Goal: Task Accomplishment & Management: Use online tool/utility

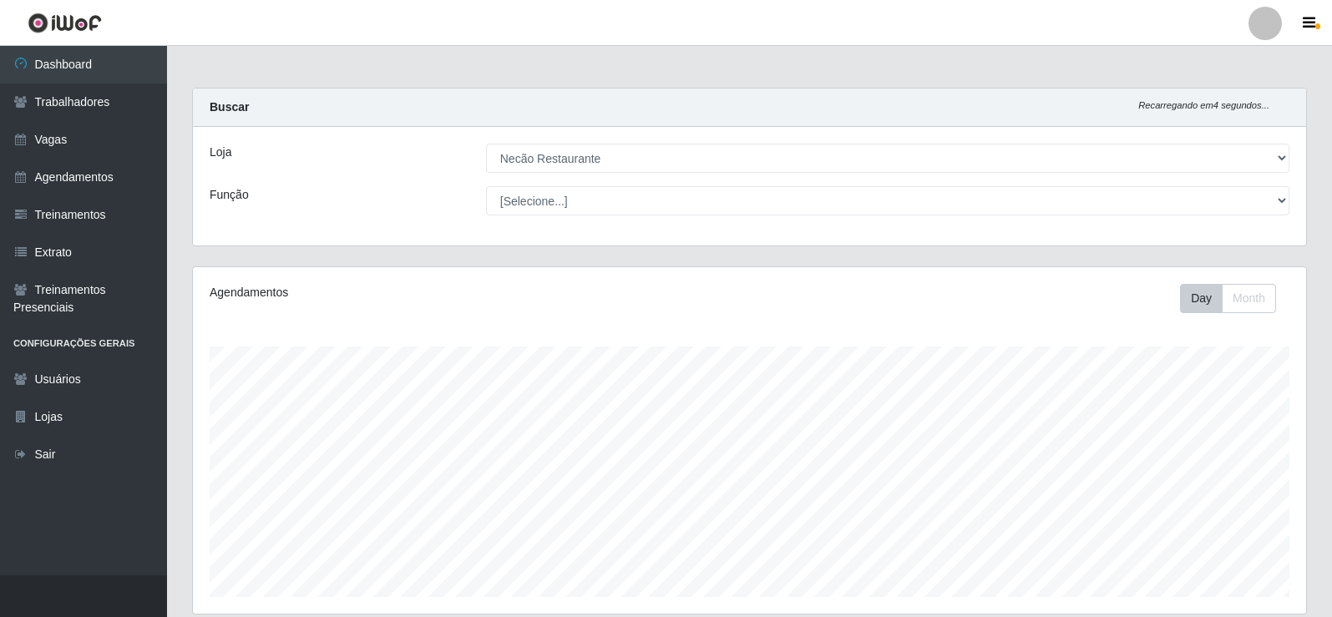
select select "334"
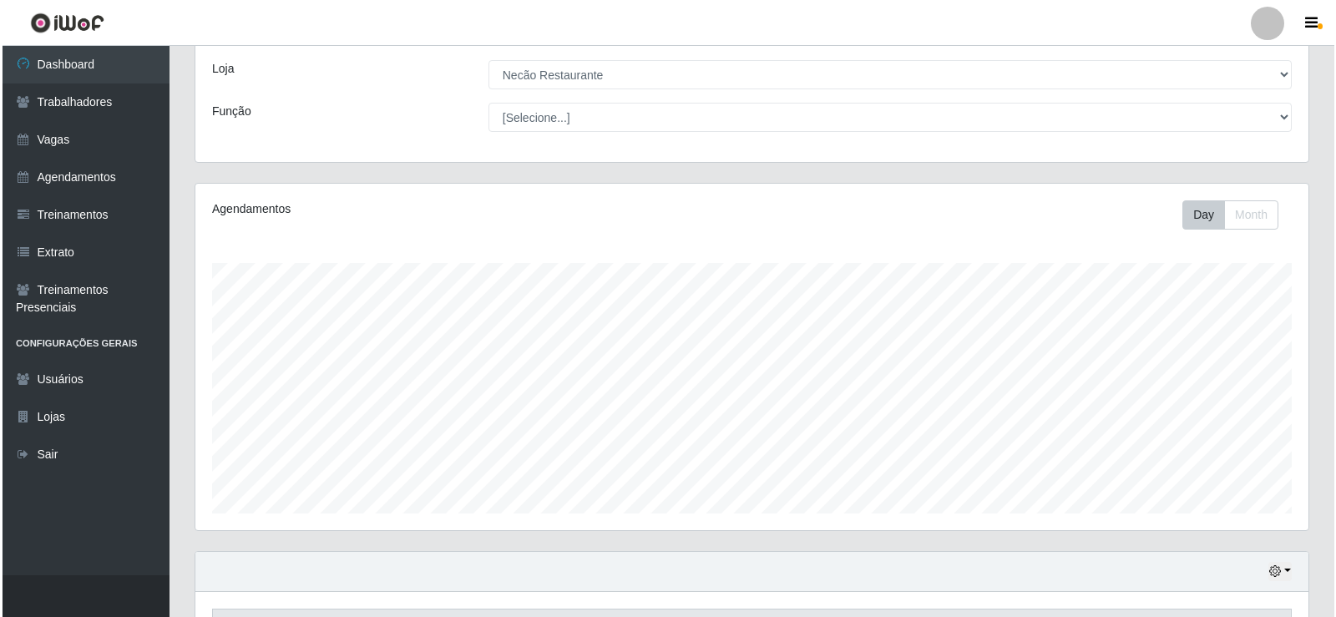
scroll to position [418, 0]
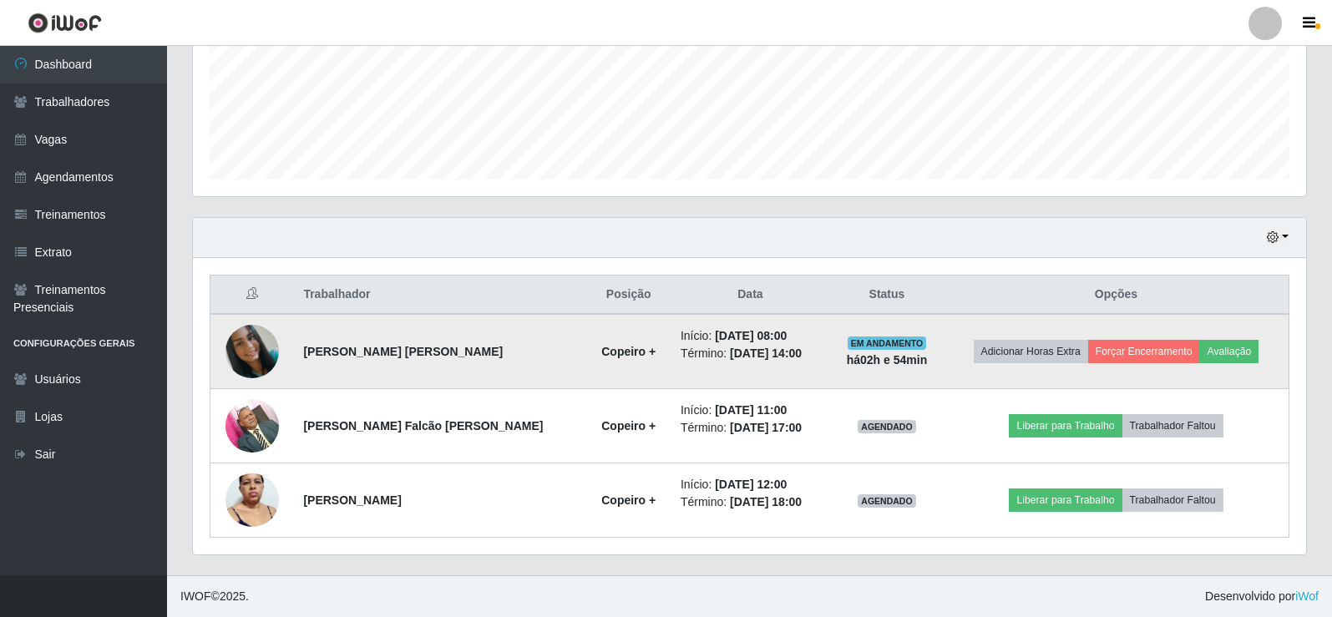
click at [250, 360] on img at bounding box center [251, 351] width 53 height 53
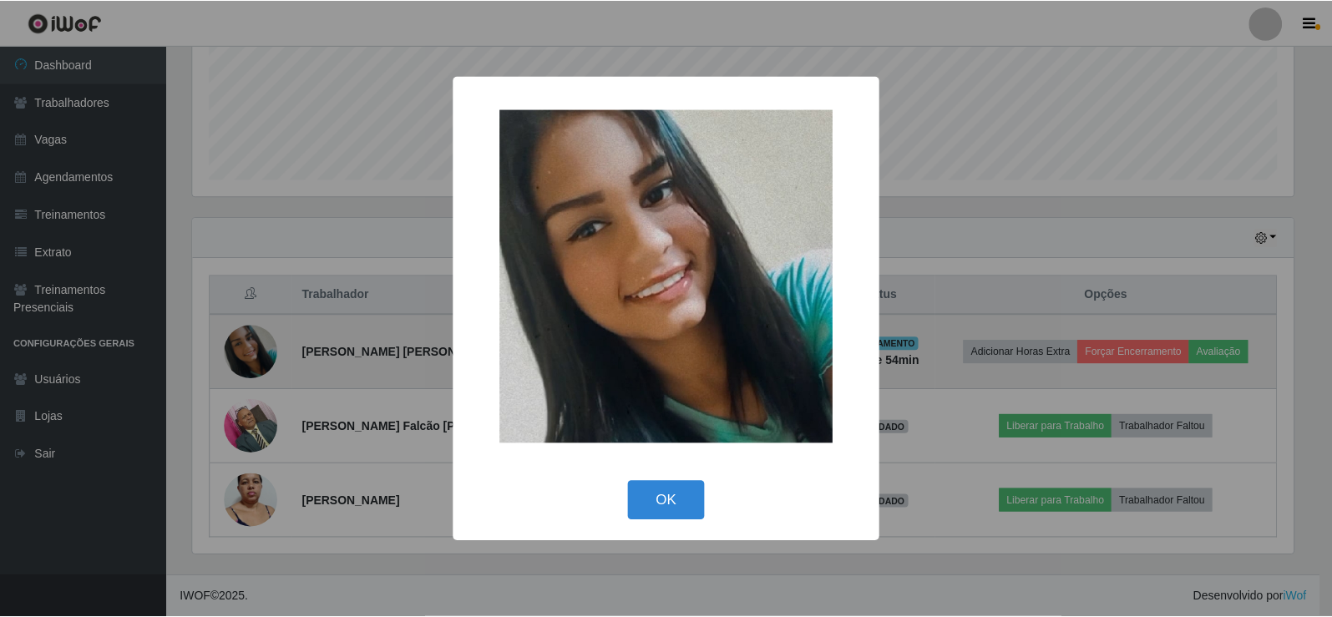
scroll to position [347, 1105]
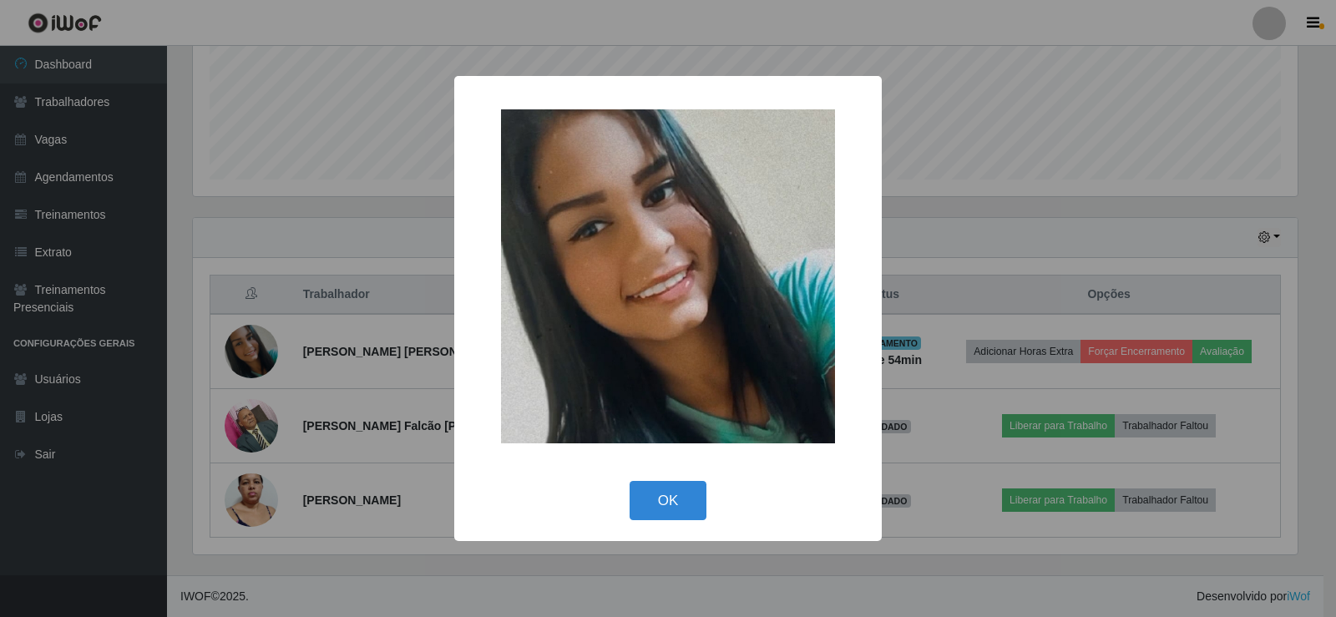
click at [451, 251] on div "× OK Cancel" at bounding box center [668, 308] width 1336 height 617
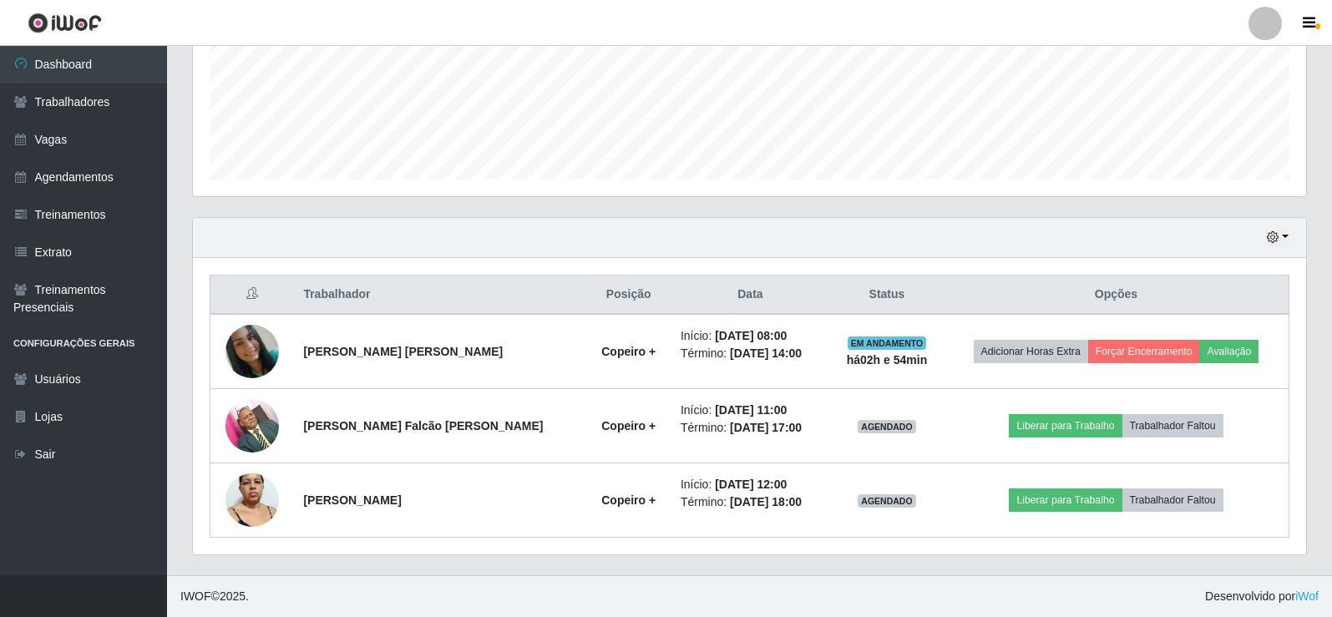
scroll to position [84, 0]
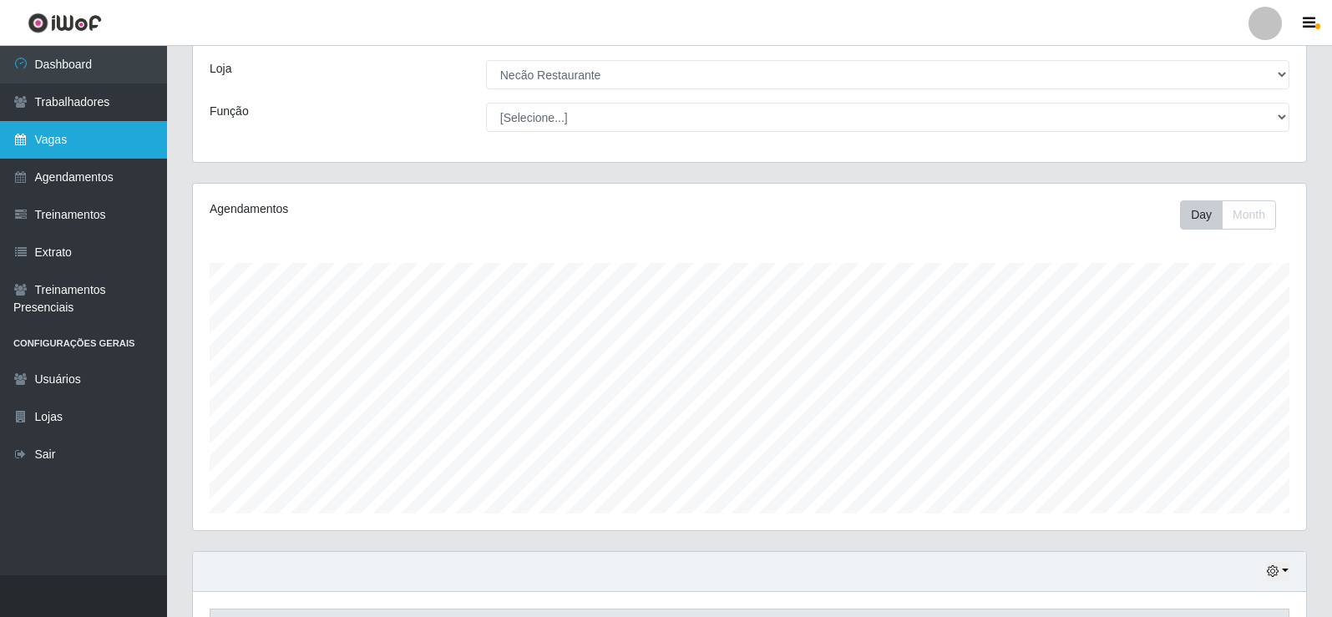
click at [94, 144] on link "Vagas" at bounding box center [83, 140] width 167 height 38
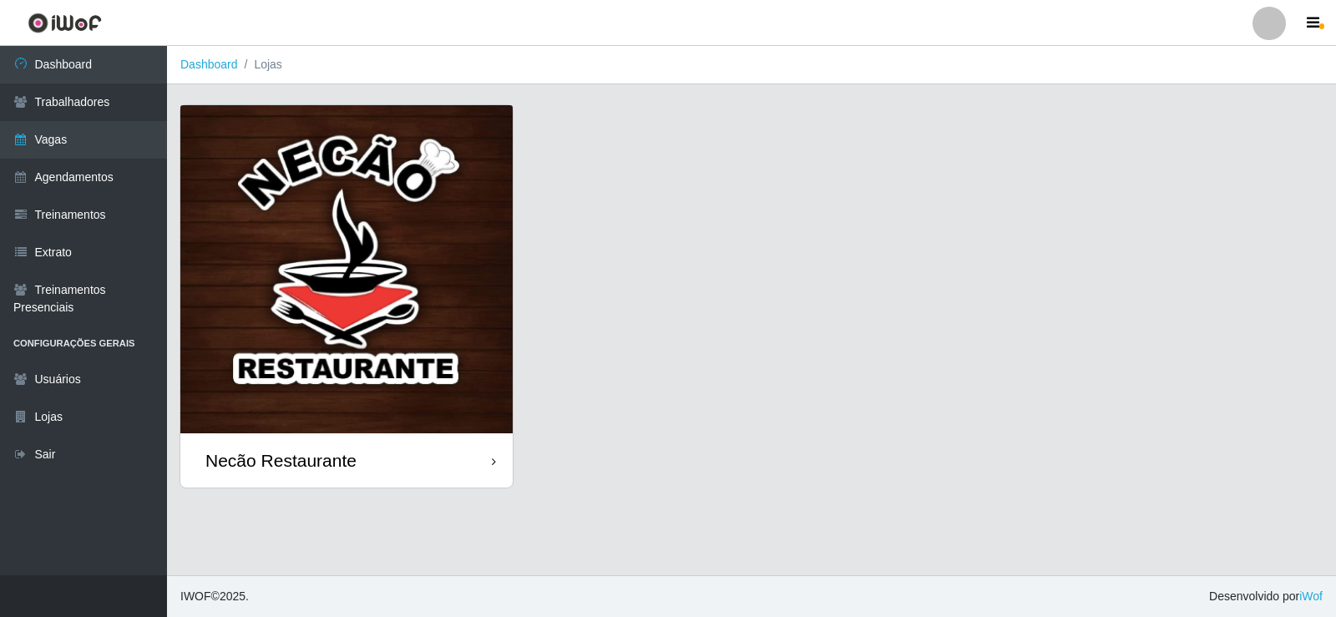
click at [346, 271] on img at bounding box center [346, 269] width 332 height 328
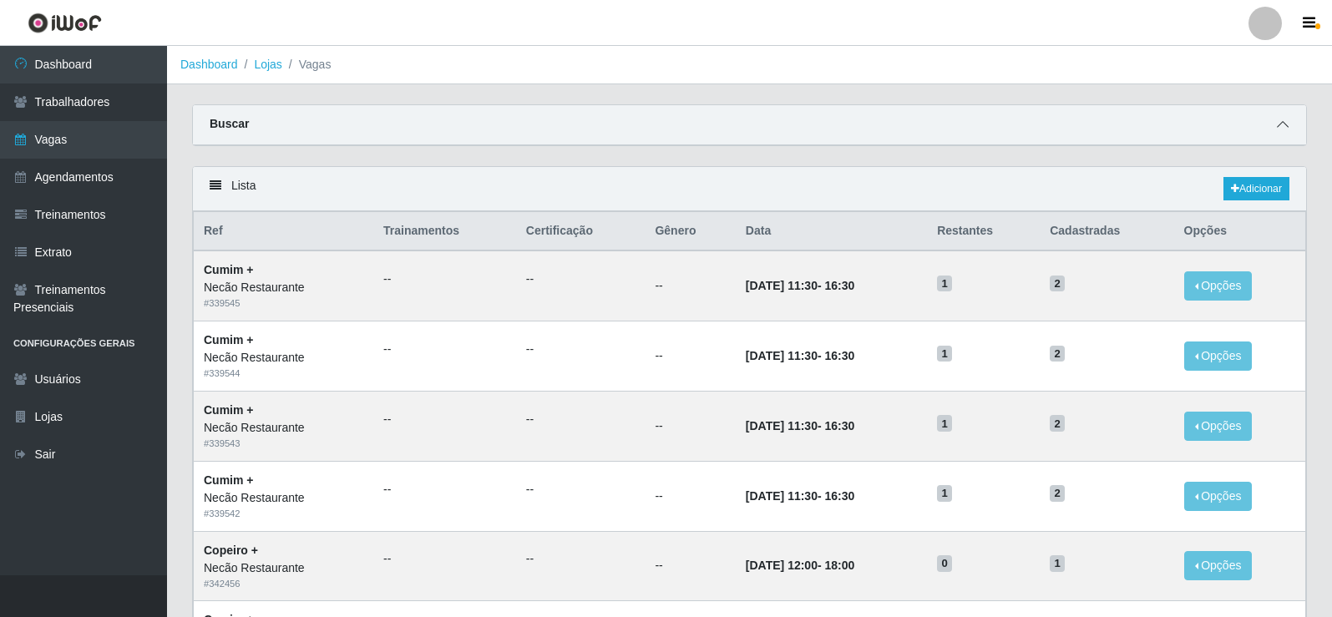
click at [1288, 128] on icon at bounding box center [1283, 125] width 12 height 12
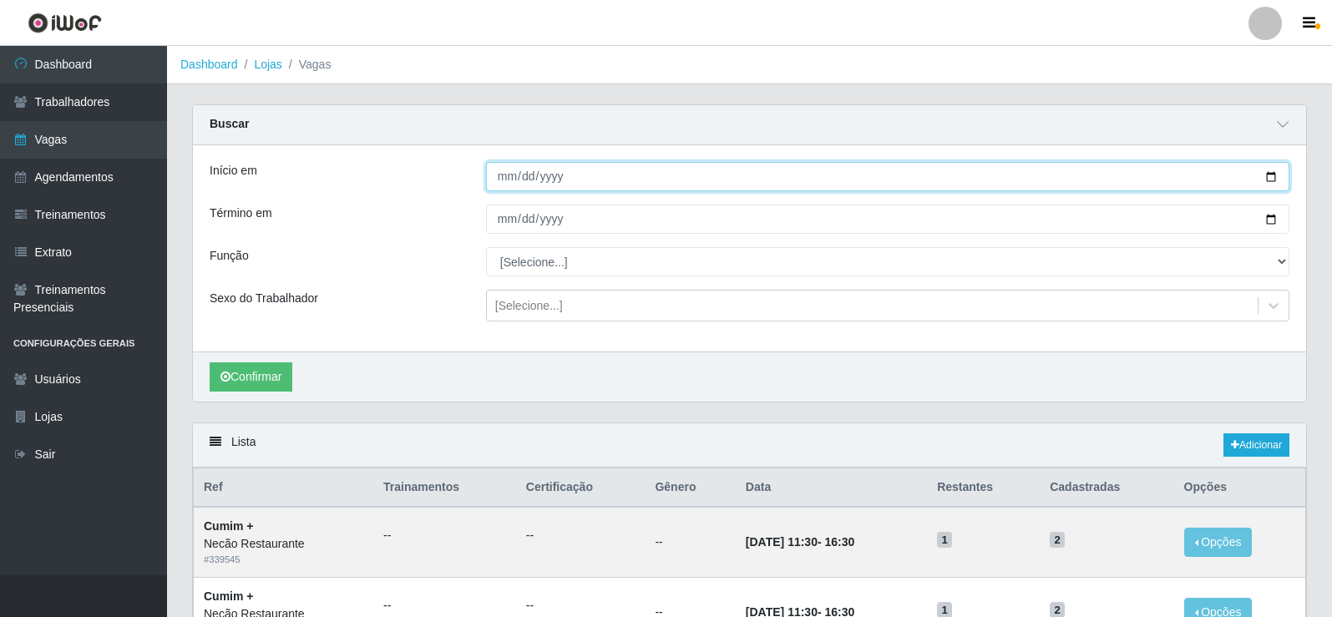
click at [1272, 179] on input "Início em" at bounding box center [887, 176] width 803 height 29
type input "[DATE]"
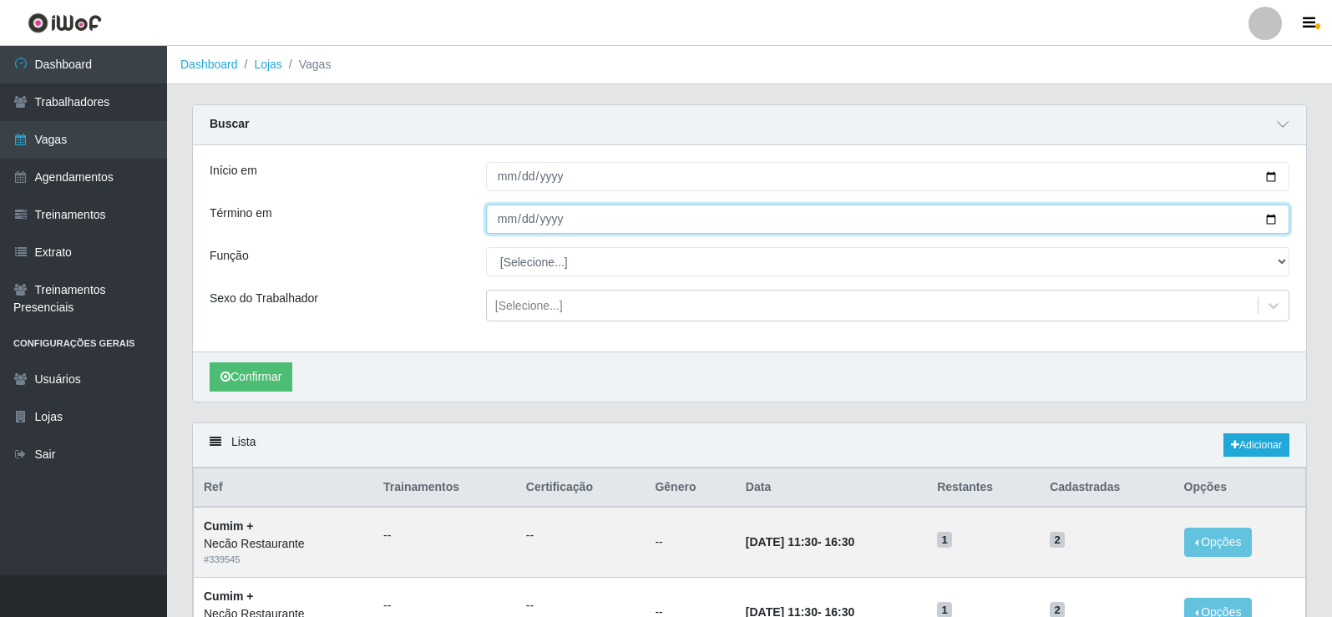
click at [1269, 219] on input "Término em" at bounding box center [887, 219] width 803 height 29
type input "[DATE]"
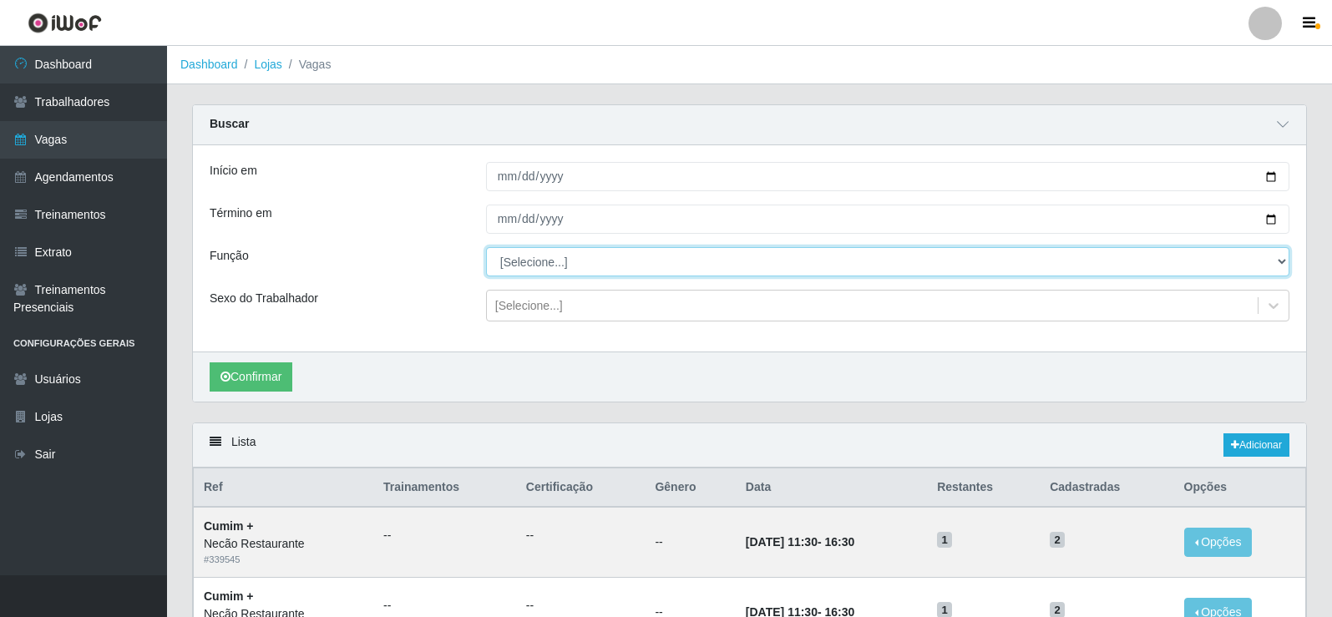
click at [609, 261] on select "[Selecione...] ASG ASG + ASG ++ Auxiliar de Cozinha Auxiliar de Cozinha + Auxil…" at bounding box center [887, 261] width 803 height 29
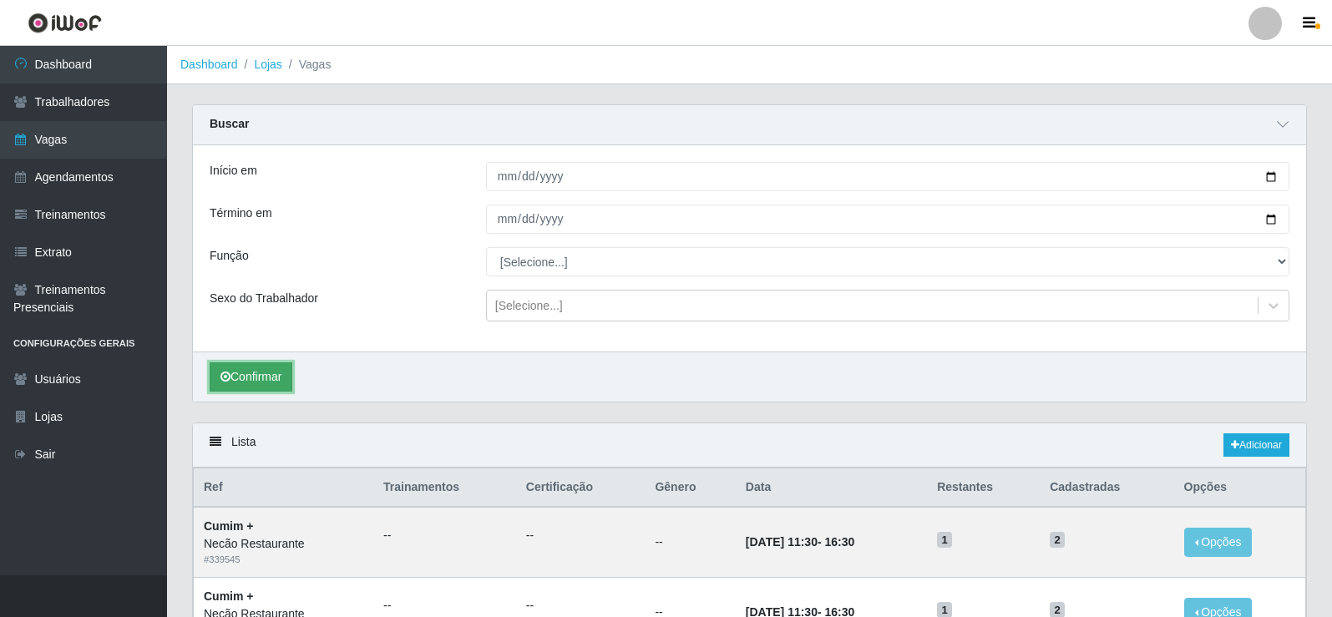
click at [264, 376] on button "Confirmar" at bounding box center [251, 376] width 83 height 29
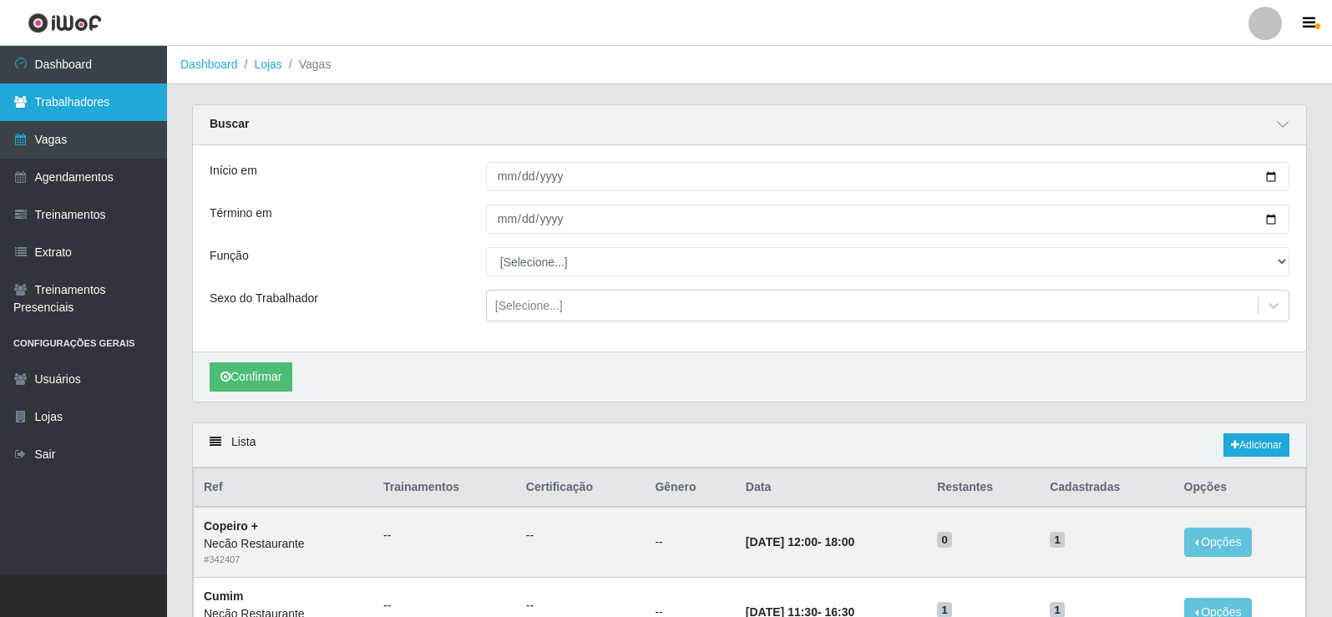
click at [89, 101] on link "Trabalhadores" at bounding box center [83, 103] width 167 height 38
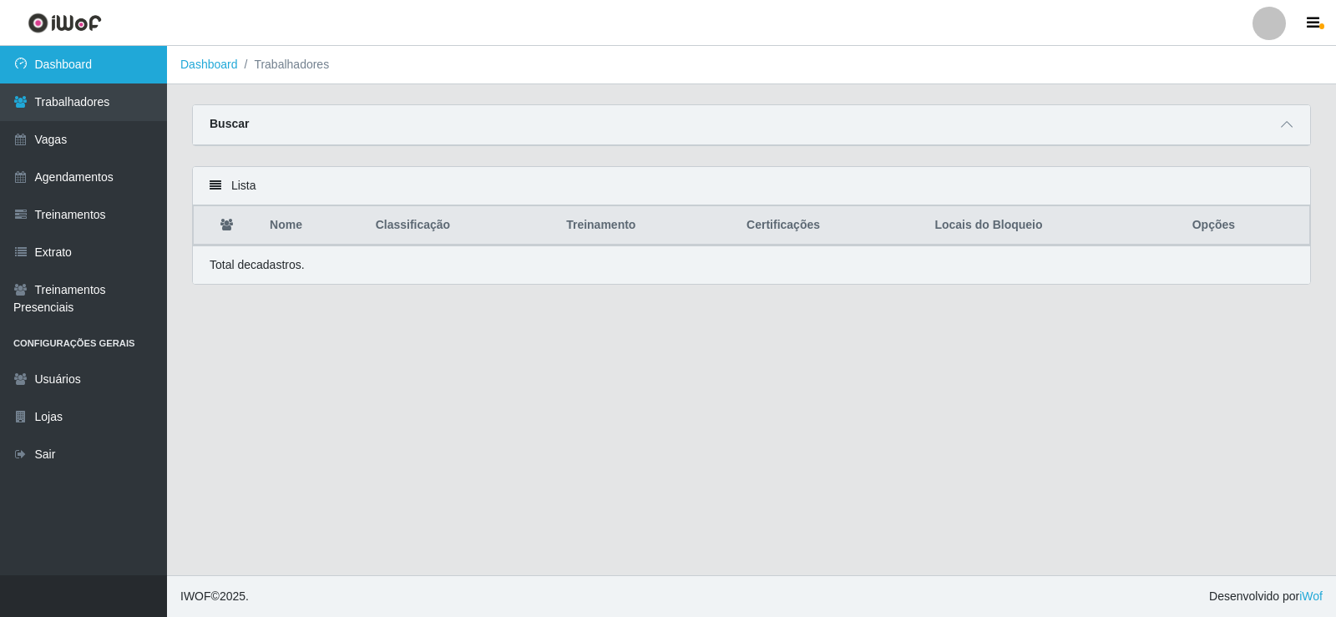
click at [98, 70] on link "Dashboard" at bounding box center [83, 65] width 167 height 38
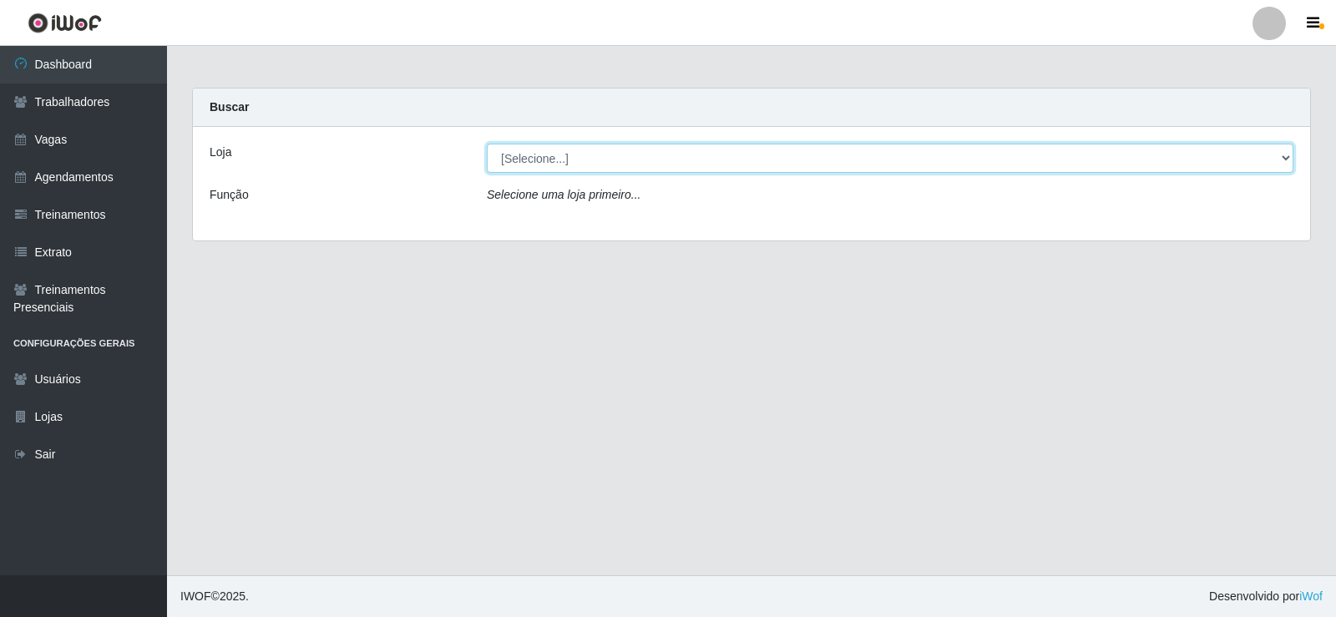
click at [715, 164] on select "[Selecione...] Necão Restaurante" at bounding box center [890, 158] width 807 height 29
select select "334"
click at [487, 144] on select "[Selecione...] Necão Restaurante" at bounding box center [890, 158] width 807 height 29
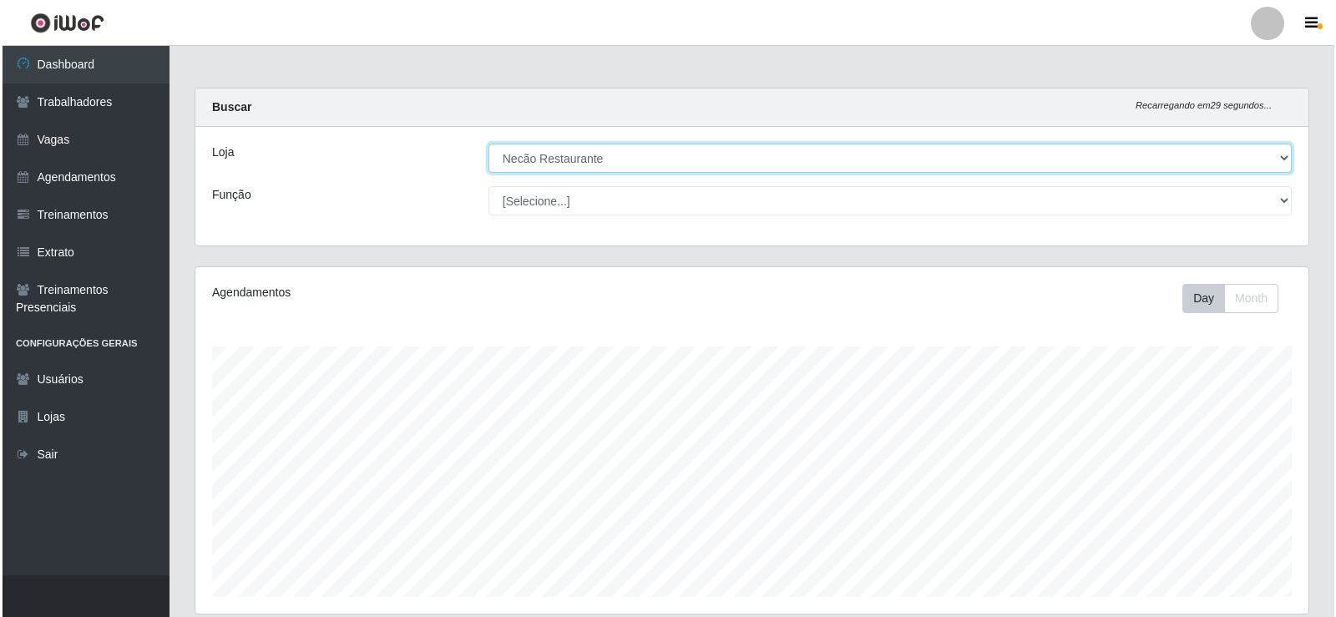
scroll to position [418, 0]
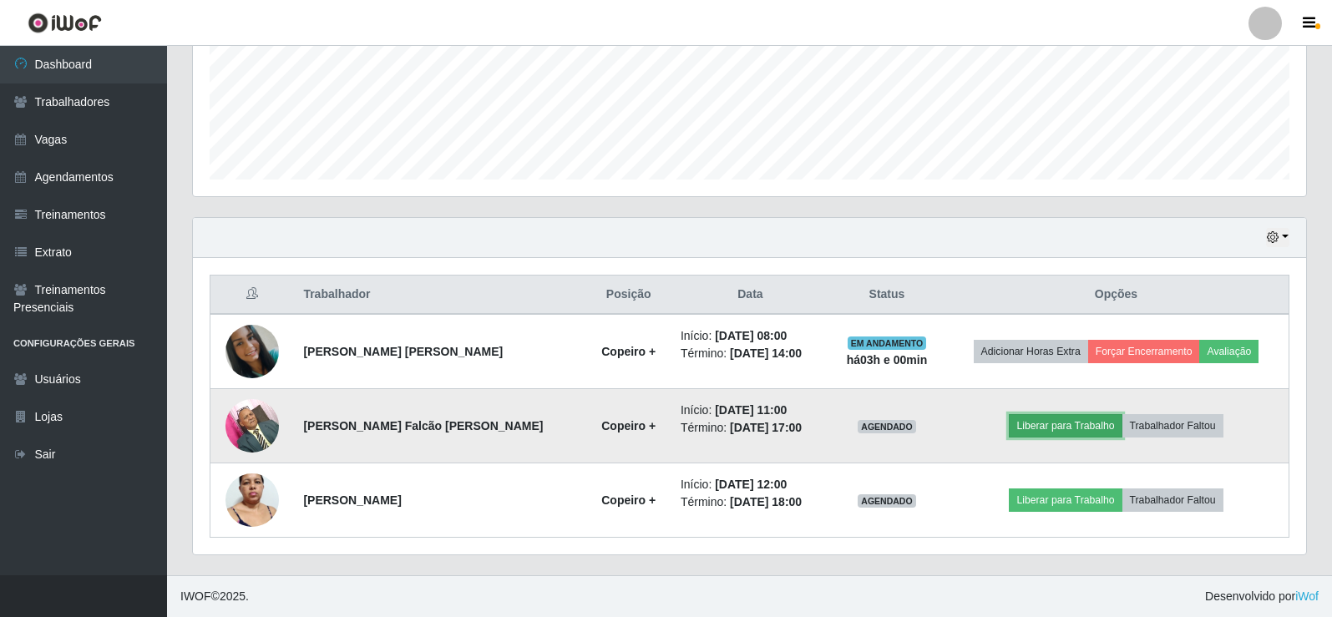
click at [1084, 417] on button "Liberar para Trabalho" at bounding box center [1065, 425] width 113 height 23
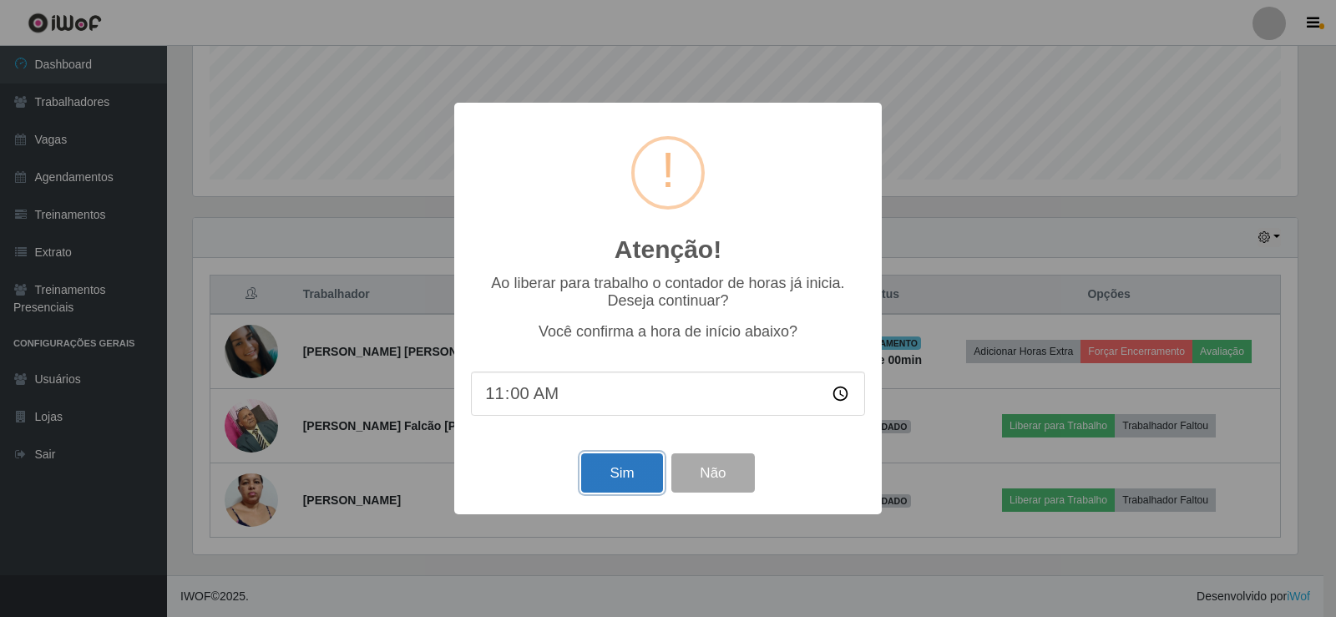
click at [646, 468] on button "Sim" at bounding box center [621, 472] width 81 height 39
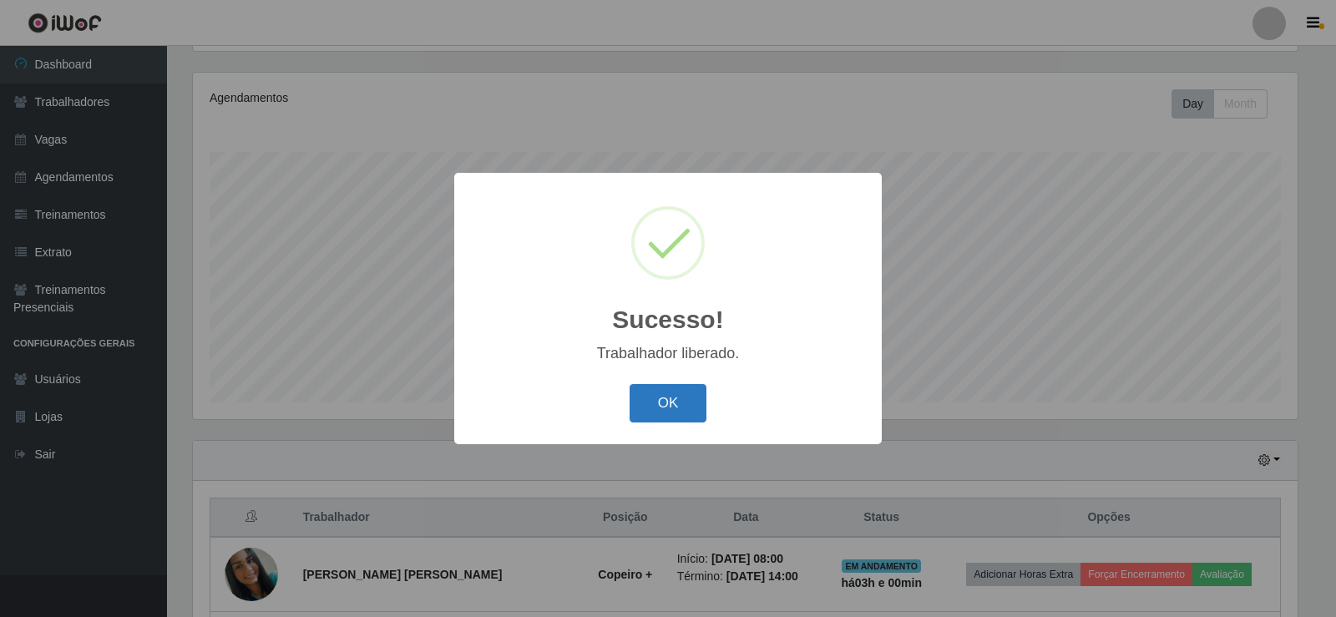
click at [661, 406] on button "OK" at bounding box center [669, 403] width 78 height 39
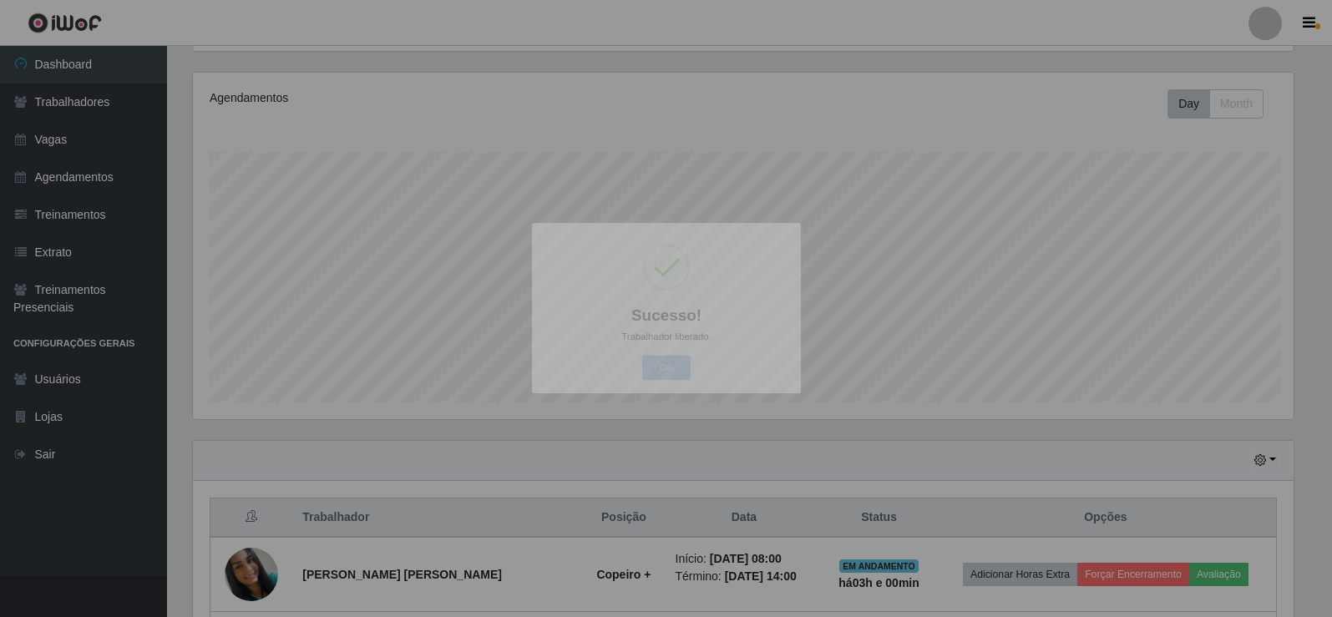
scroll to position [347, 1113]
